Goal: Information Seeking & Learning: Check status

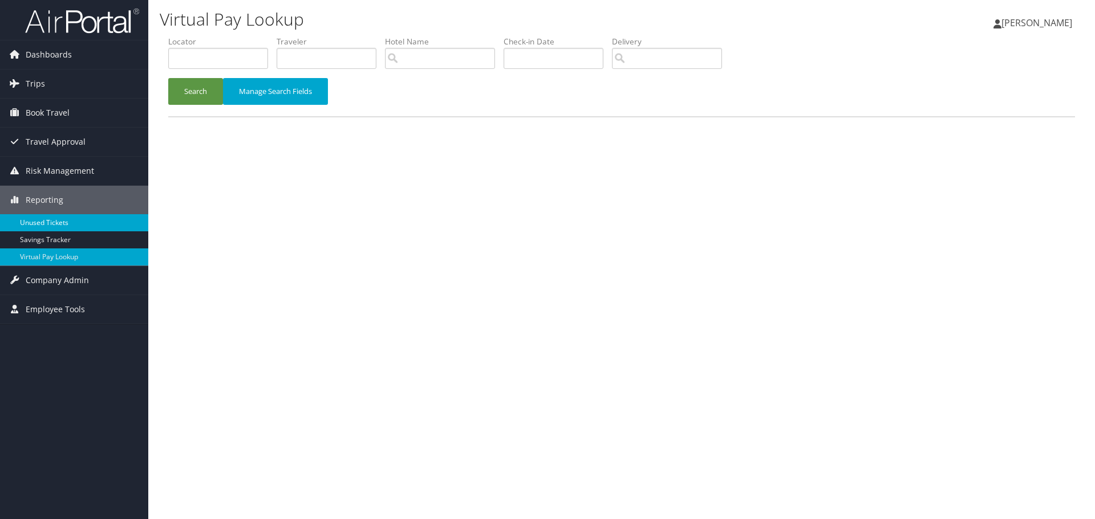
click at [47, 223] on link "Unused Tickets" at bounding box center [74, 222] width 148 height 17
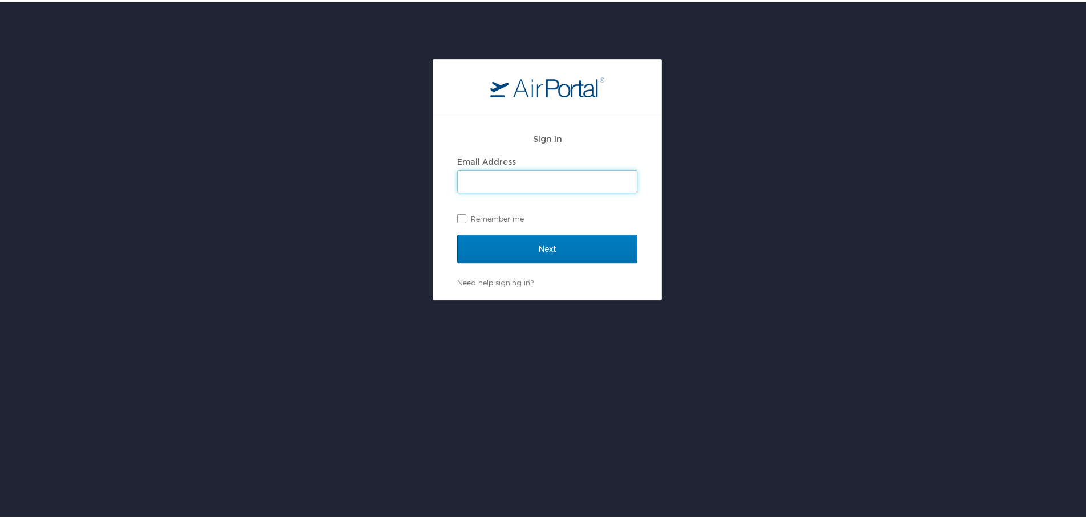
type input "rebecca.mckoy@chghealthcare.com"
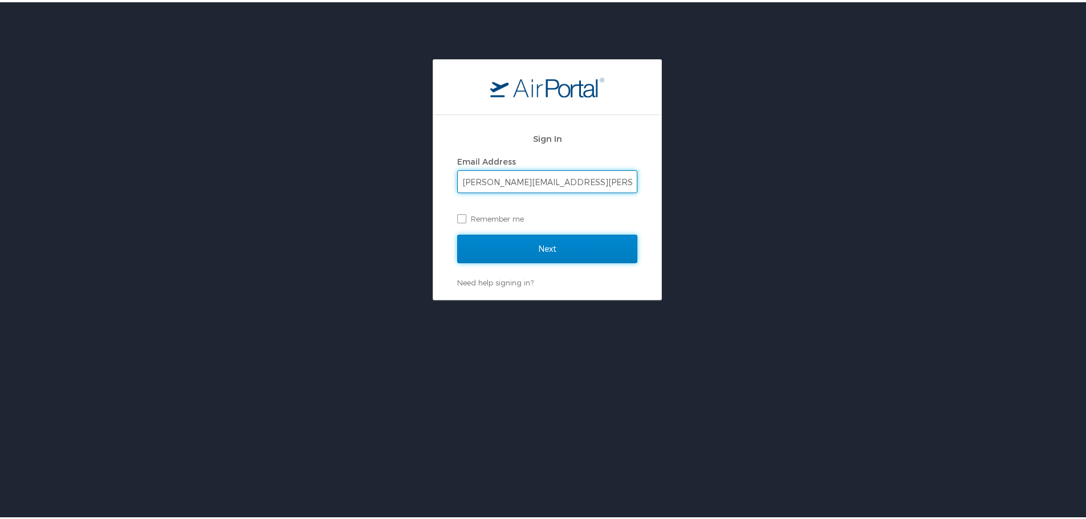
click at [567, 247] on input "Next" at bounding box center [547, 247] width 180 height 29
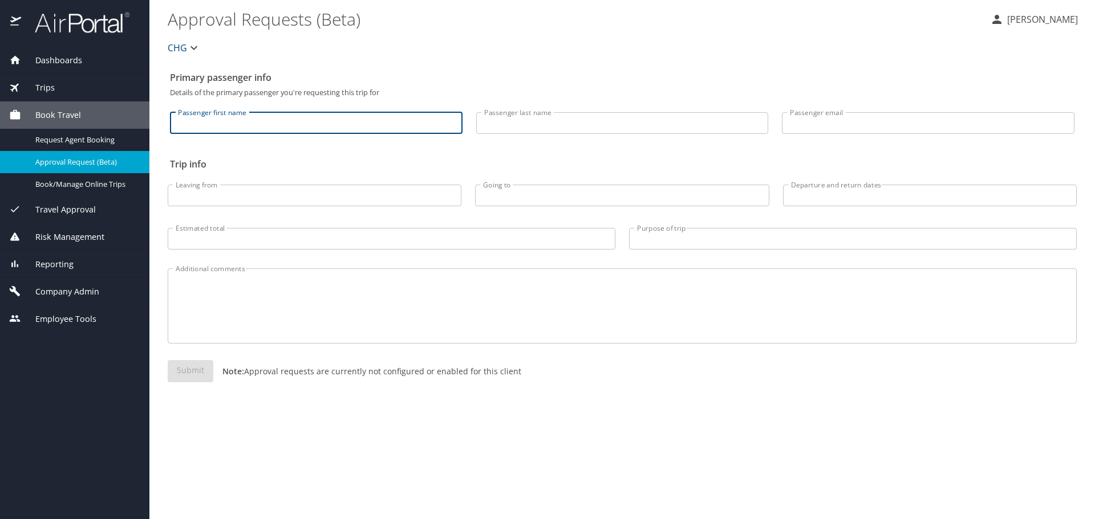
click at [274, 128] on input "Passenger first name" at bounding box center [316, 123] width 292 height 22
click at [319, 123] on input "Passenger first name" at bounding box center [316, 123] width 292 height 22
type input "trudel"
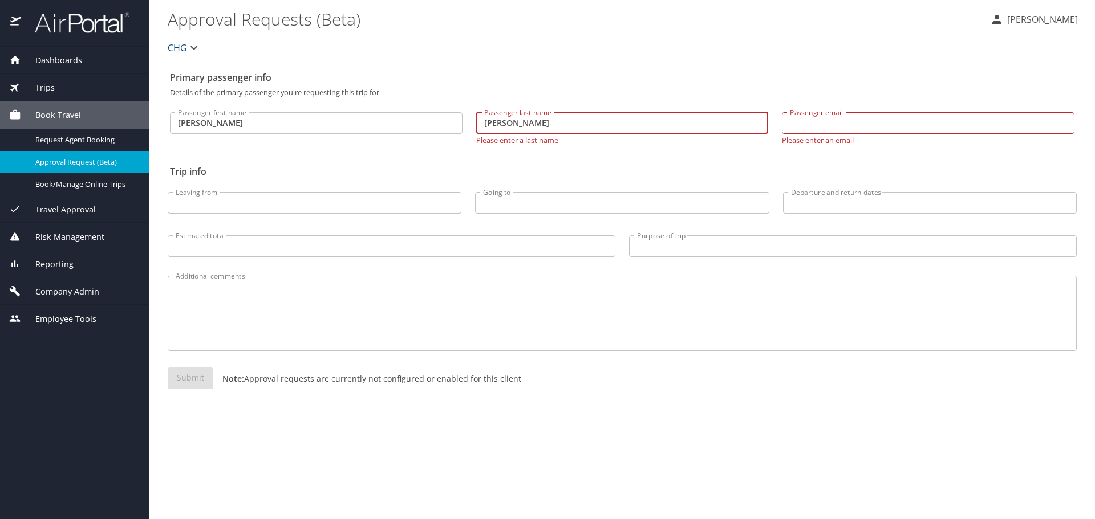
type input "peart"
click at [714, 450] on div "Primary passenger info Details of the primary passenger you're requesting this …" at bounding box center [622, 292] width 909 height 453
click at [891, 125] on input "Passenger email" at bounding box center [928, 123] width 292 height 22
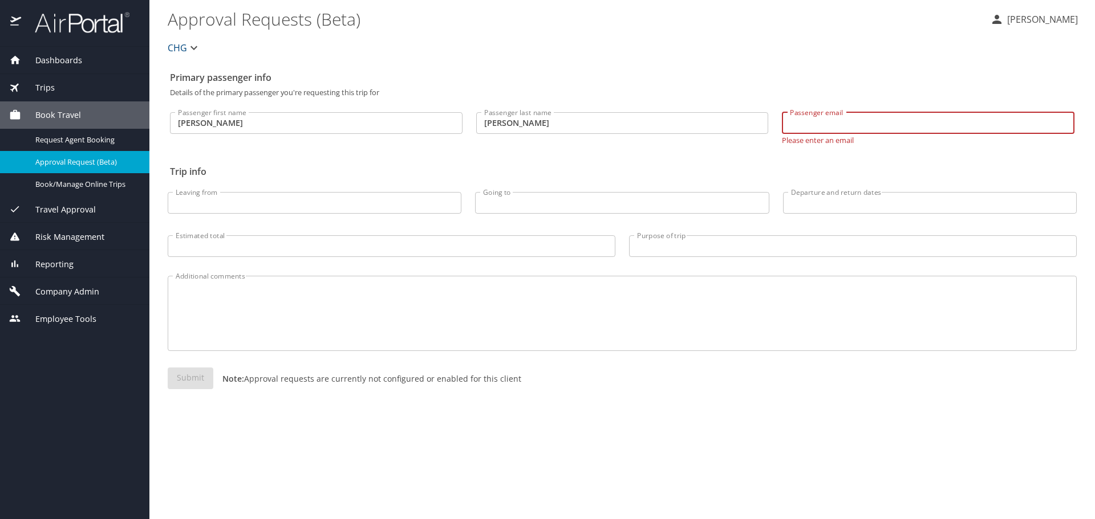
click at [836, 128] on input "Passenger email" at bounding box center [928, 123] width 292 height 22
paste input "PEARTM26@GMAIL.COM"
type input "PEARTM26@GMAIL.COM"
drag, startPoint x: 813, startPoint y: 399, endPoint x: 553, endPoint y: 389, distance: 260.7
click at [811, 399] on div "Submit Note: Approval requests are currently not configured or enabled for this…" at bounding box center [622, 388] width 909 height 40
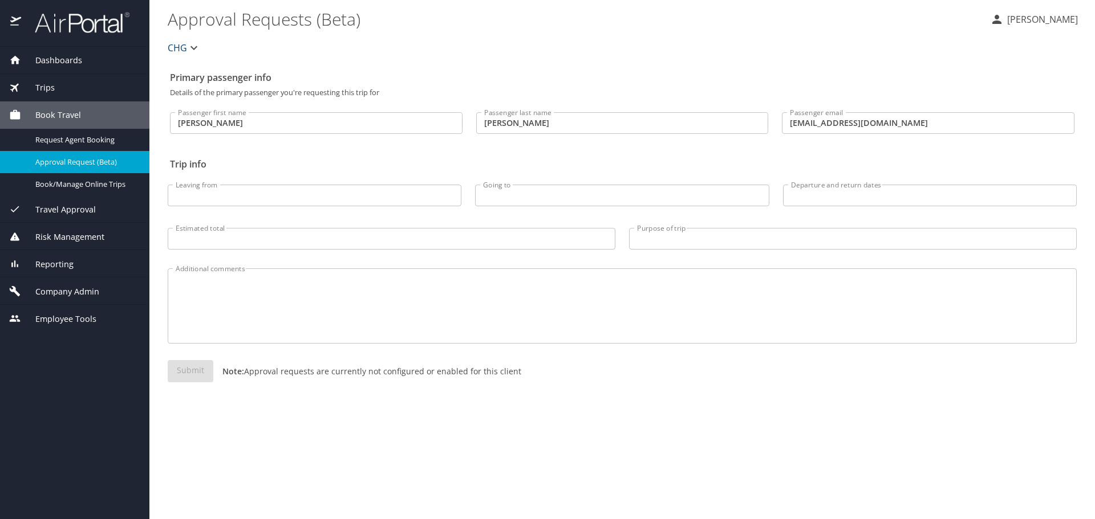
click at [181, 367] on div "Submit Note: Approval requests are currently not configured or enabled for this…" at bounding box center [622, 380] width 909 height 40
click at [286, 184] on div "Leaving from Leaving from" at bounding box center [314, 193] width 307 height 48
click at [290, 199] on input "Leaving from" at bounding box center [315, 196] width 294 height 22
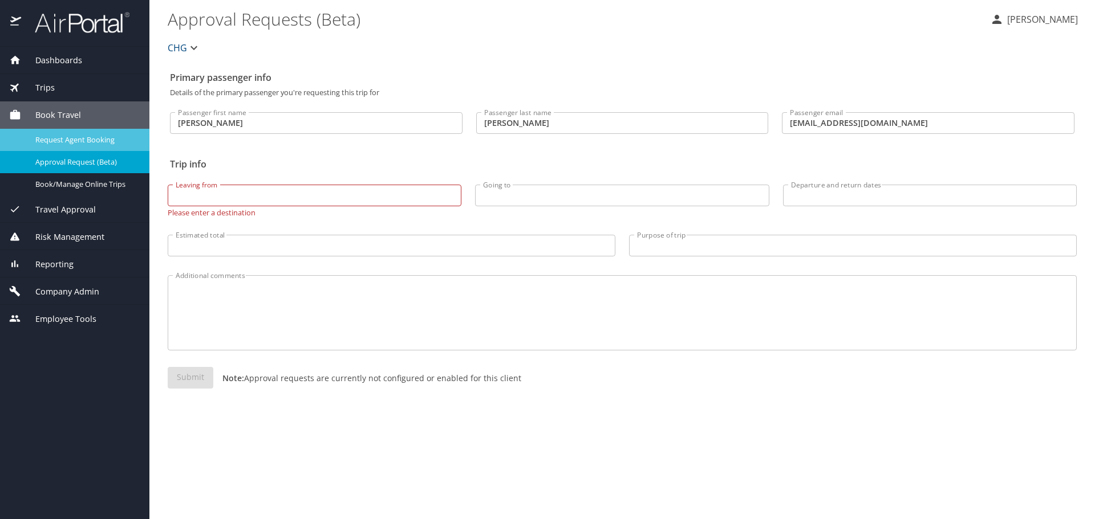
click at [52, 143] on span "Request Agent Booking" at bounding box center [85, 140] width 100 height 11
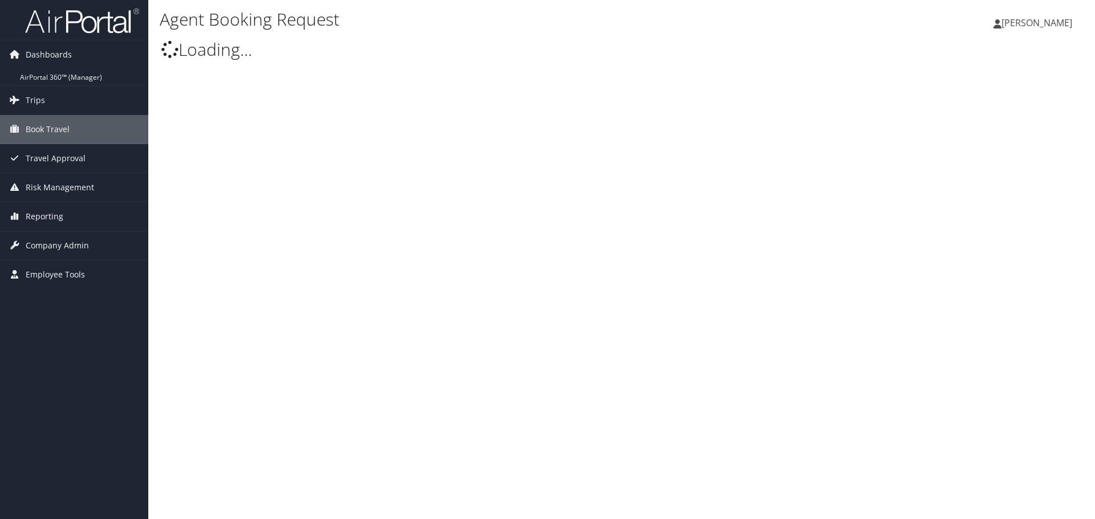
type input "[PERSON_NAME]"
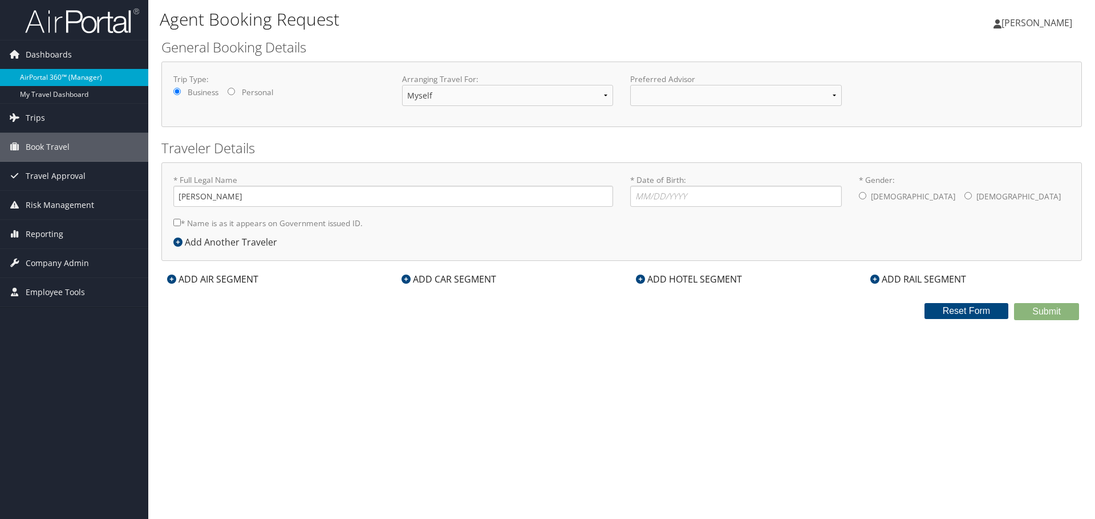
select select "[PERSON_NAME][EMAIL_ADDRESS][PERSON_NAME][DOMAIN_NAME]"
click at [40, 82] on link "AirPortal 360™ (Manager)" at bounding box center [74, 77] width 148 height 17
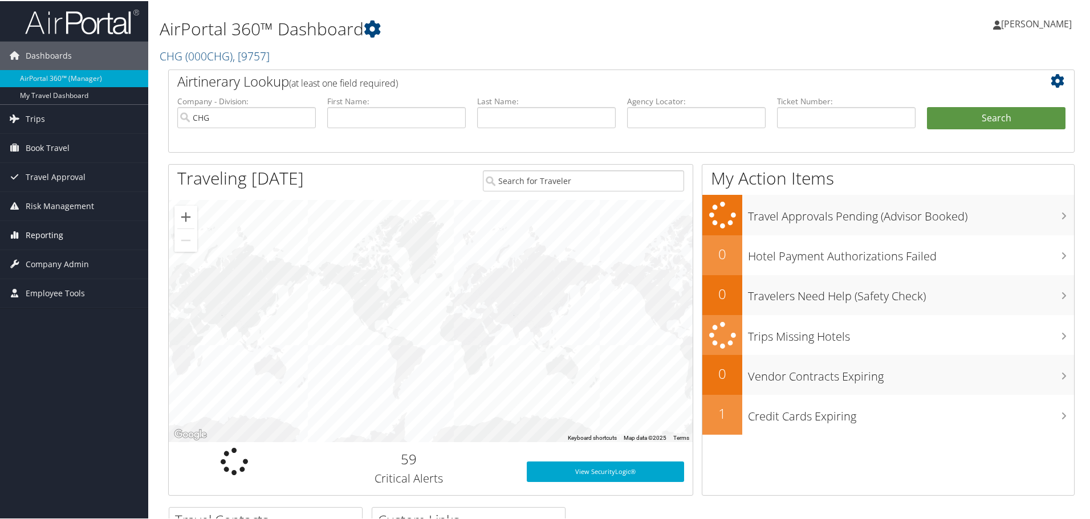
click at [15, 235] on icon at bounding box center [14, 233] width 17 height 17
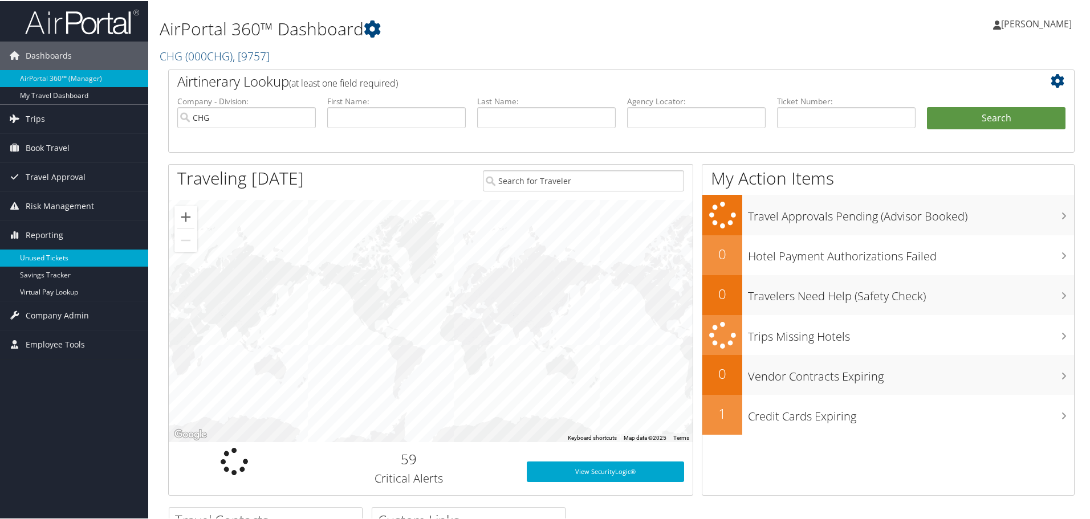
click at [48, 254] on link "Unused Tickets" at bounding box center [74, 257] width 148 height 17
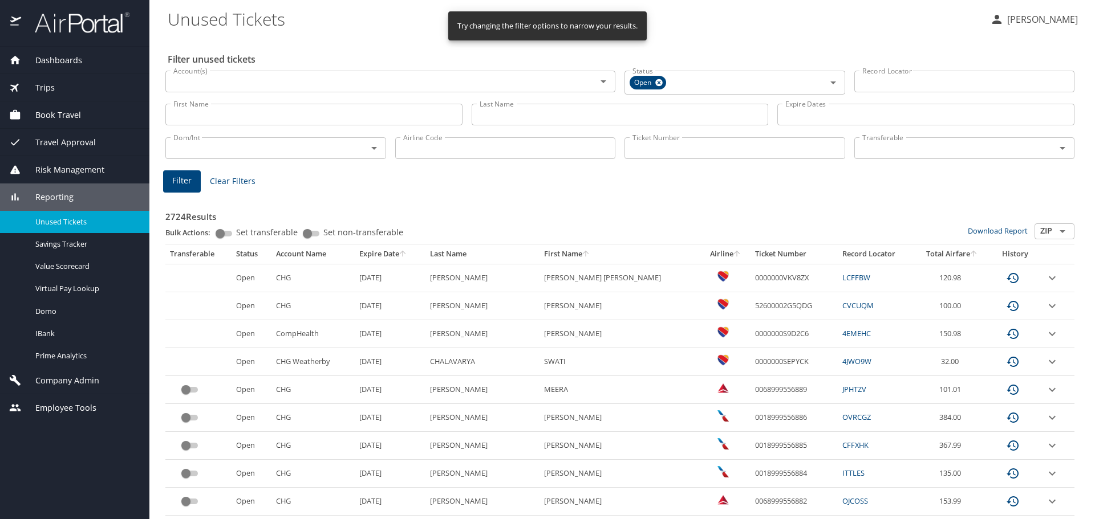
click at [240, 113] on input "First Name" at bounding box center [313, 115] width 297 height 22
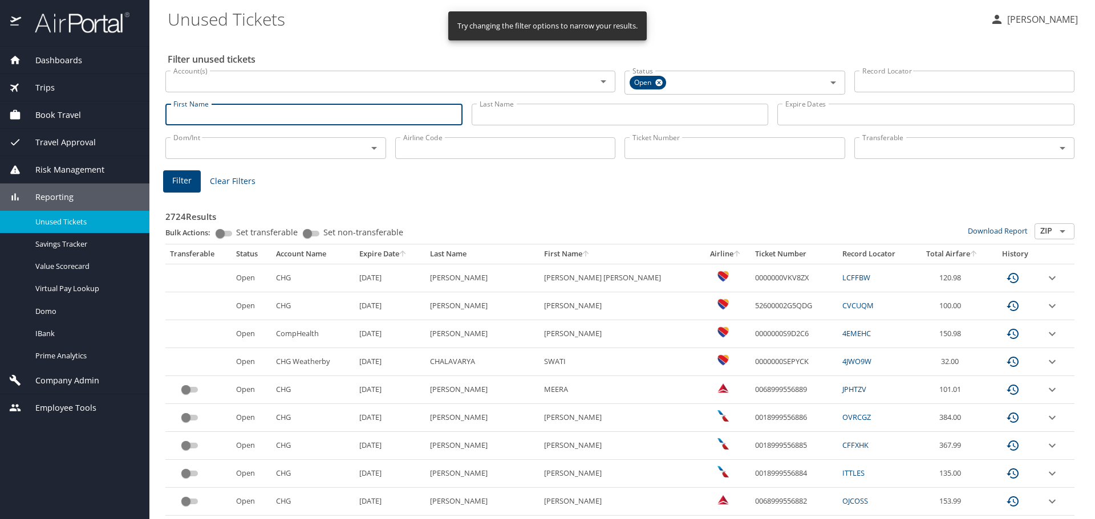
type input "trudel"
click at [530, 116] on input "Last Name" at bounding box center [619, 115] width 297 height 22
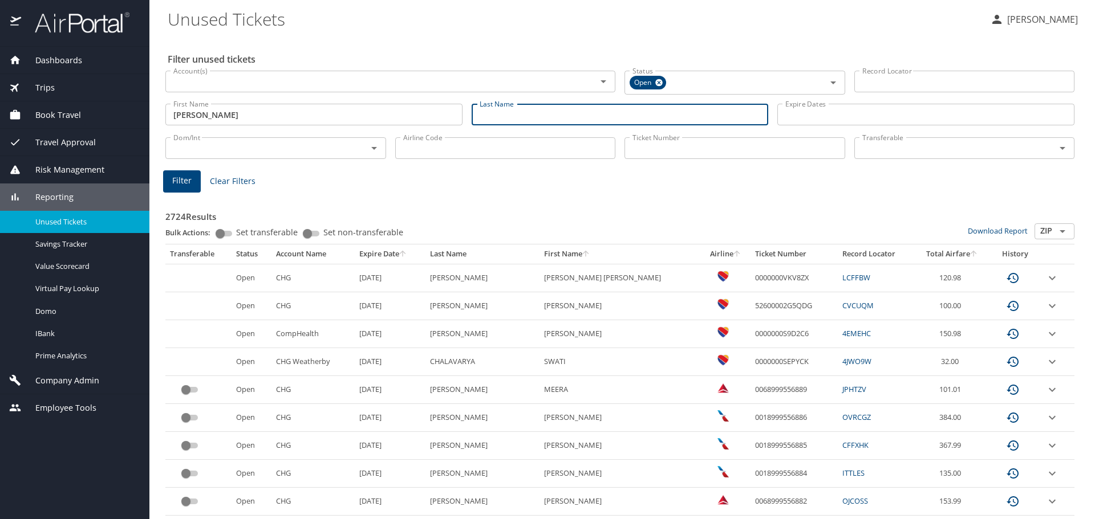
type input "peart"
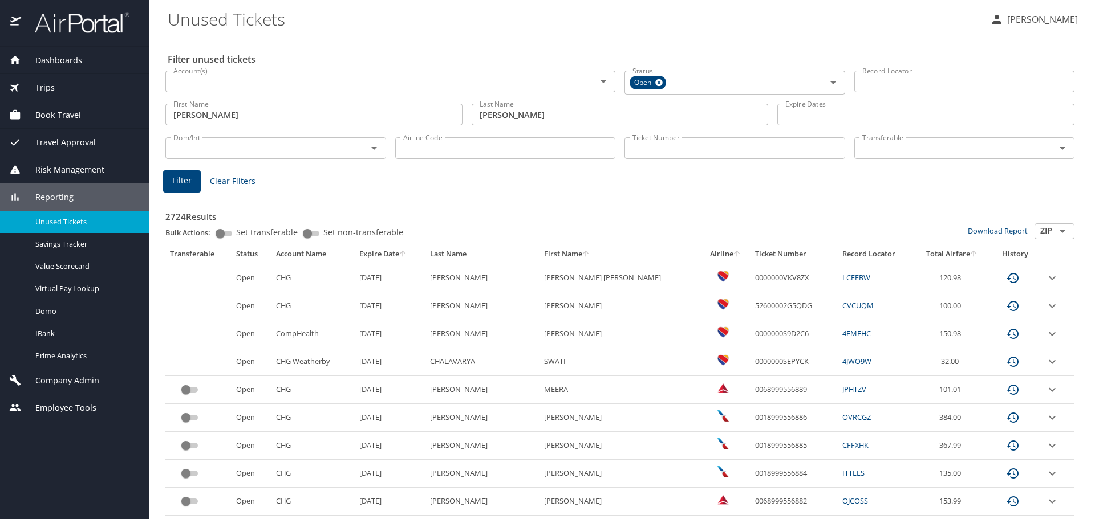
click at [180, 184] on span "Filter" at bounding box center [181, 181] width 19 height 14
